Goal: Task Accomplishment & Management: Manage account settings

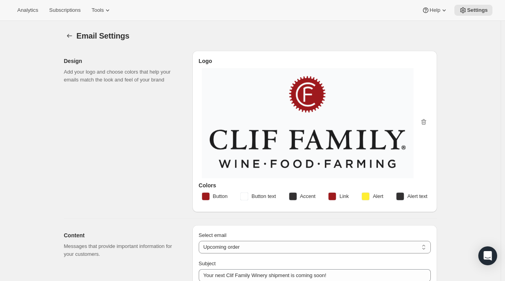
select select "subscriptionMessage"
select select "7"
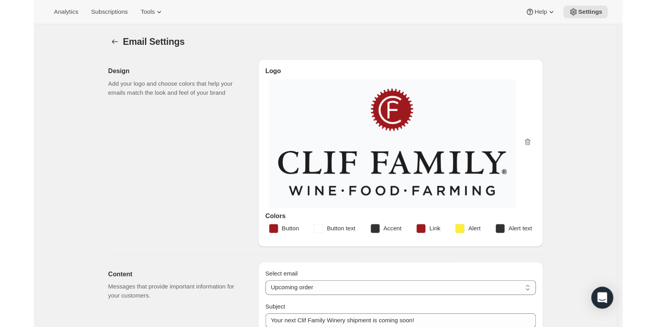
scroll to position [432, 0]
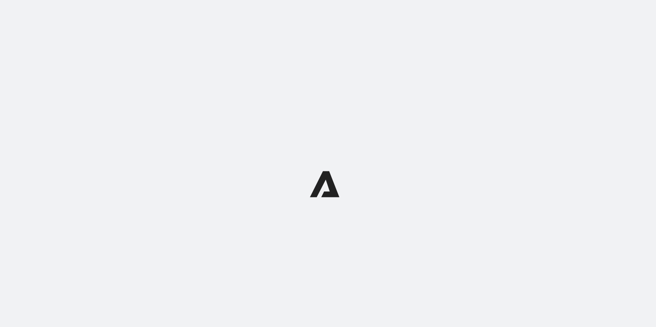
select select "subscriptionMessage"
select select "5"
select select "15"
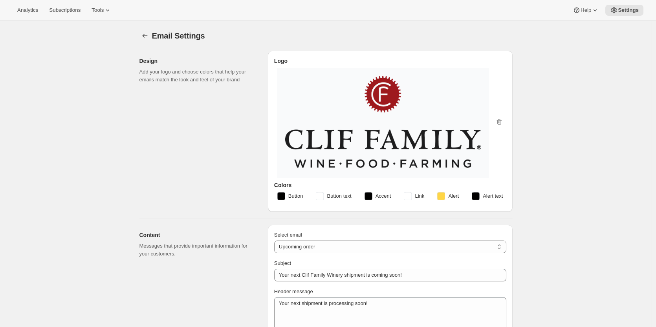
type input "Your next Clif Family Winery shipment is coming soon!"
type textarea "Your next shipment is processing soon!"
select select "7"
select select "10"
type input "Clif Family Winery"
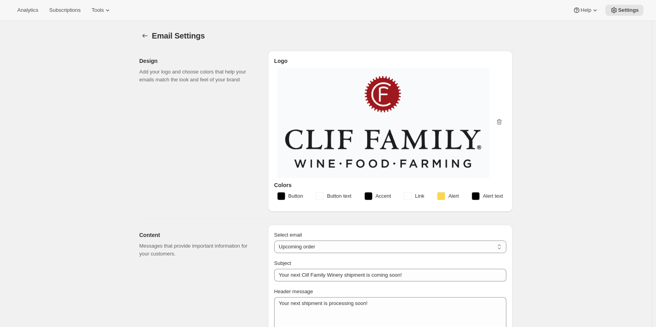
checkbox input "false"
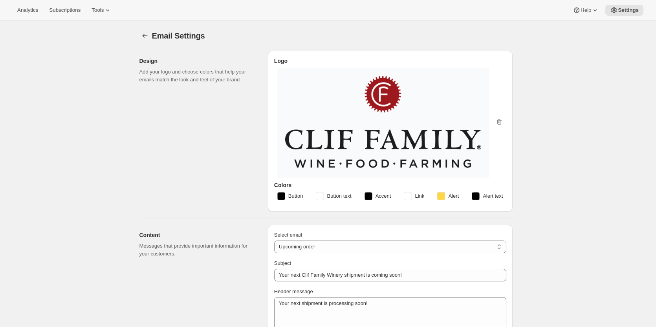
checkbox input "false"
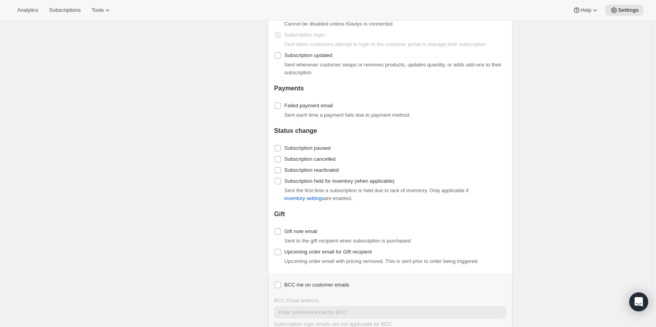
scroll to position [864, 0]
